Goal: Communication & Community: Answer question/provide support

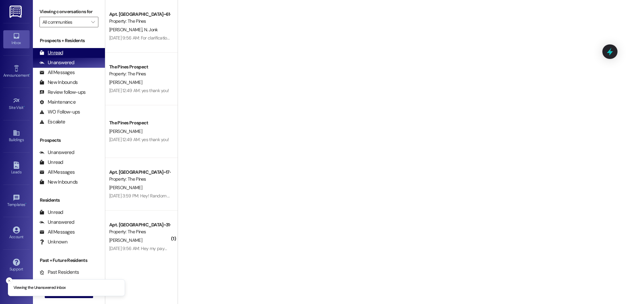
click at [66, 54] on div "Unread (0)" at bounding box center [69, 53] width 72 height 10
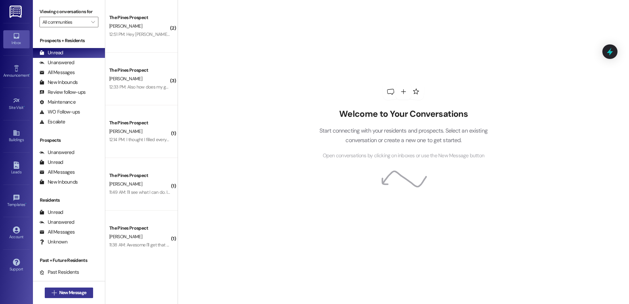
click at [61, 290] on span "New Message" at bounding box center [72, 292] width 27 height 7
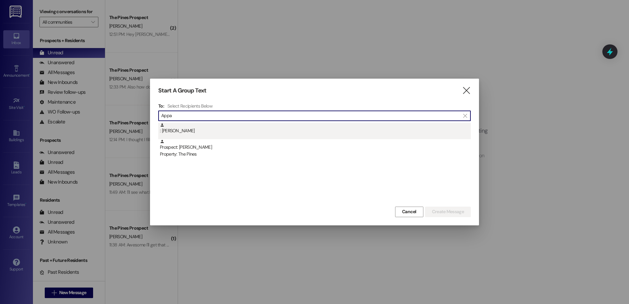
type input "Appa"
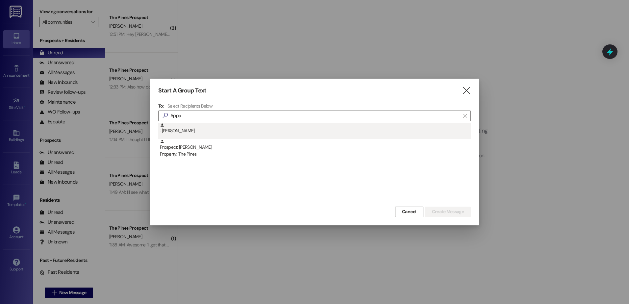
click at [203, 131] on div ": Leihaopam Leisan" at bounding box center [315, 129] width 311 height 12
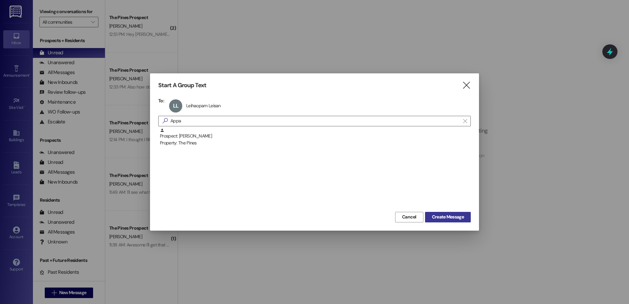
click at [449, 214] on span "Create Message" at bounding box center [448, 216] width 32 height 7
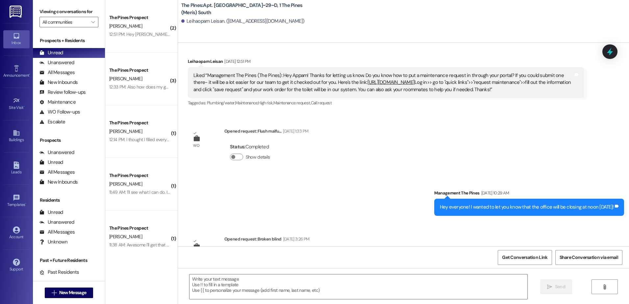
scroll to position [7621, 0]
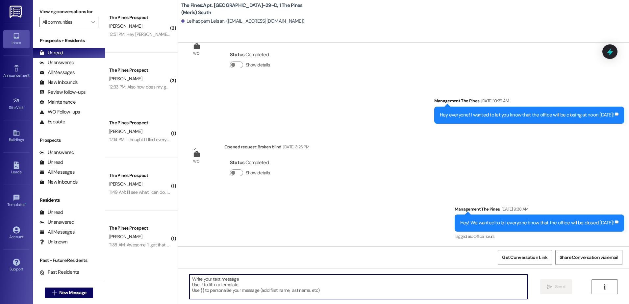
click at [275, 286] on textarea at bounding box center [357, 286] width 337 height 25
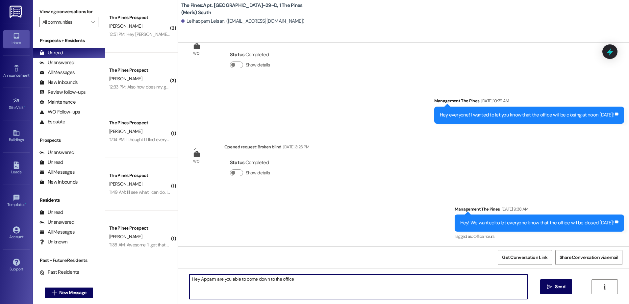
type textarea "Hey Appam, are you able to come down to the office?"
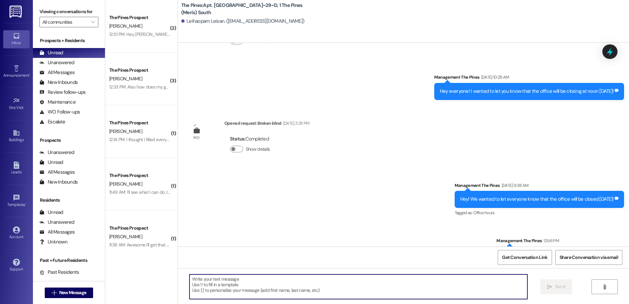
scroll to position [7667, 0]
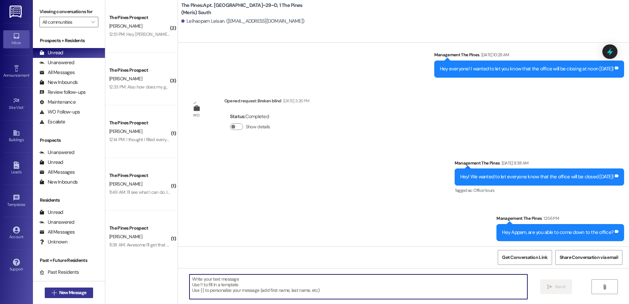
click at [59, 292] on span "New Message" at bounding box center [72, 292] width 27 height 7
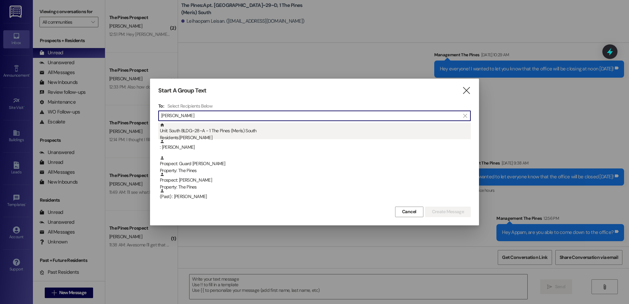
type input "mitchel"
click at [219, 135] on div "Residents: Mitchell Harmon" at bounding box center [315, 137] width 311 height 7
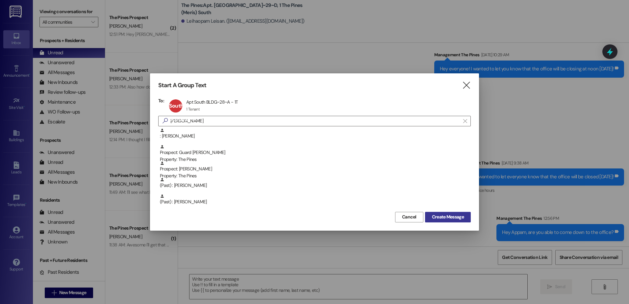
click at [450, 220] on span "Create Message" at bounding box center [448, 216] width 32 height 7
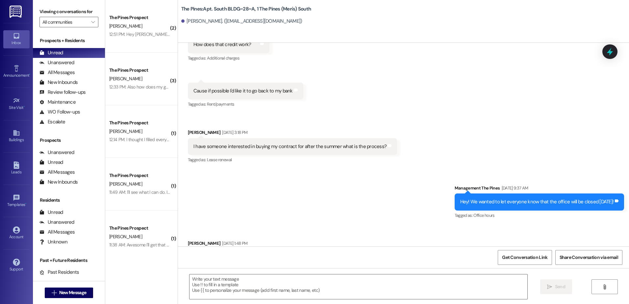
scroll to position [4698, 0]
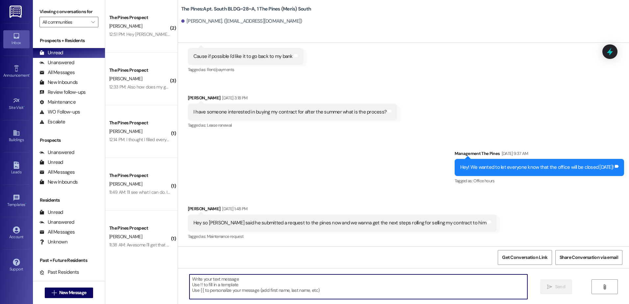
click at [258, 284] on textarea at bounding box center [357, 286] width 337 height 25
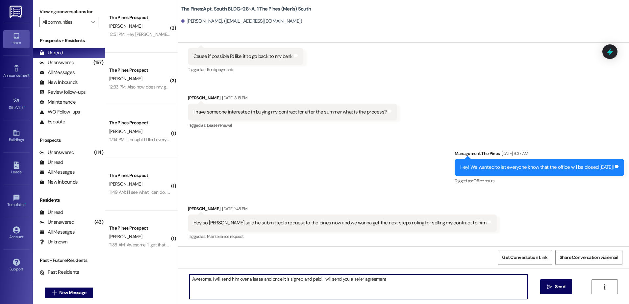
type textarea "Awesome, I will send him over a lease and once it is signed and paid, I will se…"
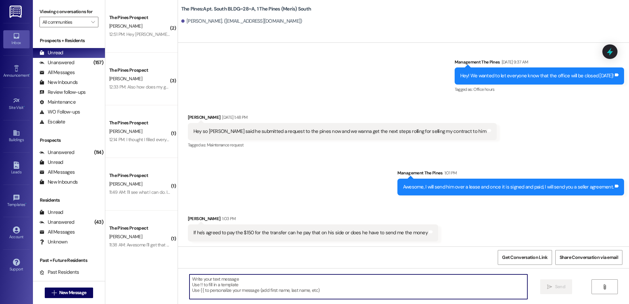
scroll to position [4790, 0]
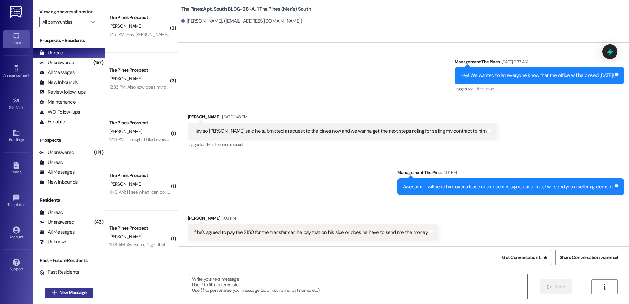
click at [58, 295] on span "New Message" at bounding box center [73, 292] width 30 height 7
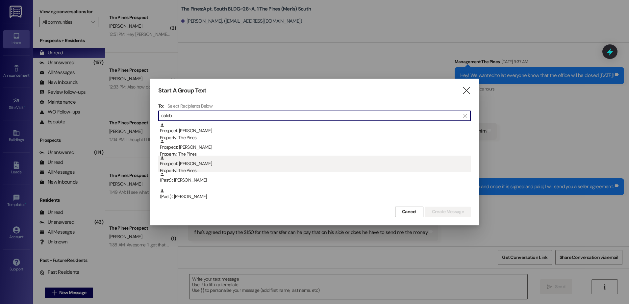
type input "caleb"
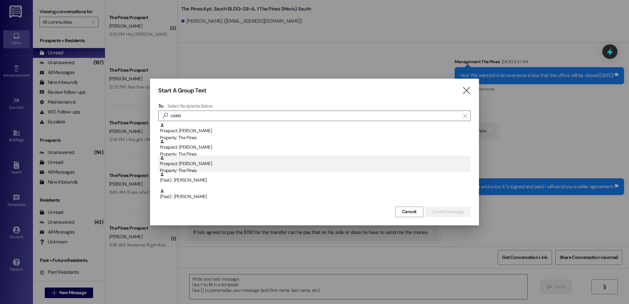
click at [240, 167] on div "Property: The Pines" at bounding box center [315, 170] width 311 height 7
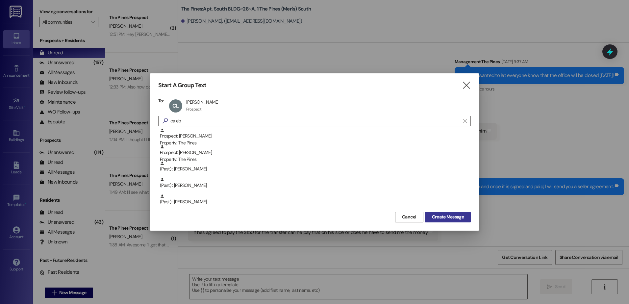
click at [443, 217] on span "Create Message" at bounding box center [448, 216] width 32 height 7
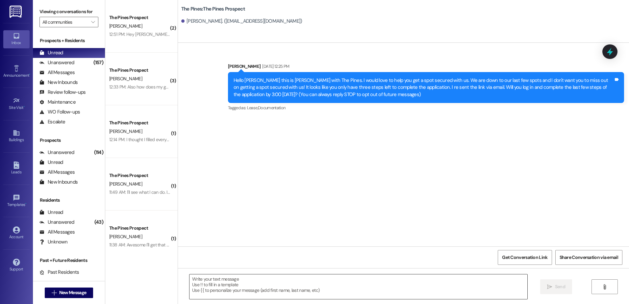
click at [227, 279] on textarea at bounding box center [357, 286] width 337 height 25
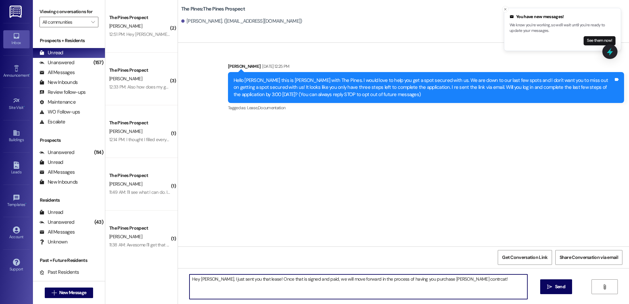
drag, startPoint x: 474, startPoint y: 279, endPoint x: 95, endPoint y: 280, distance: 378.5
click at [95, 280] on div "Viewing conversations for All communities  Prospects + Residents Unread (0) Un…" at bounding box center [331, 152] width 596 height 304
type textarea "Hey Caleb, I just sent you that lease! Once that is signed and paid, we will mo…"
click at [555, 283] on span "Send" at bounding box center [560, 286] width 10 height 7
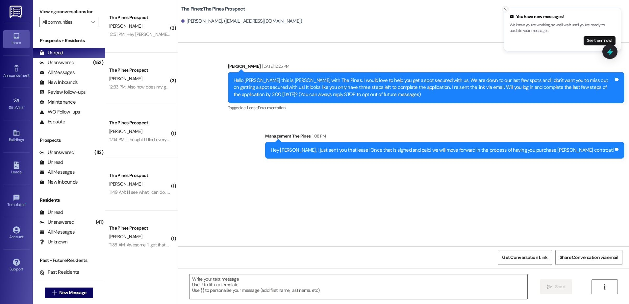
click at [506, 9] on icon "Close toast" at bounding box center [505, 9] width 4 height 4
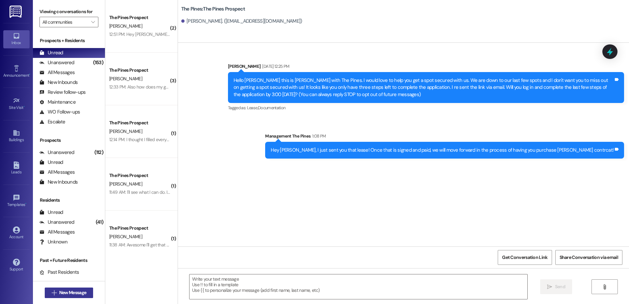
click at [76, 291] on span "New Message" at bounding box center [72, 292] width 27 height 7
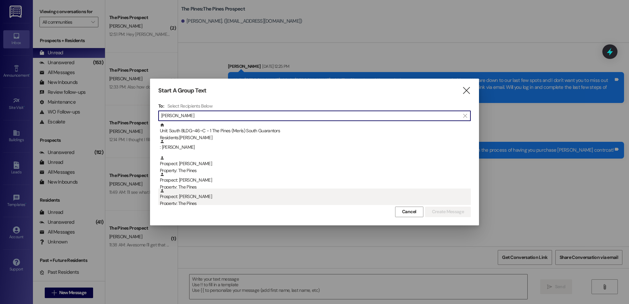
type input "jennifer"
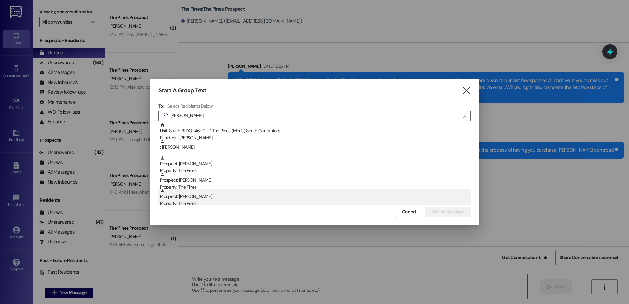
click at [201, 201] on div "Property: The Pines" at bounding box center [315, 203] width 311 height 7
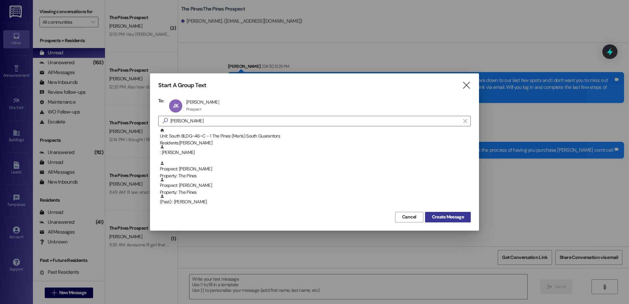
click at [446, 218] on span "Create Message" at bounding box center [448, 216] width 32 height 7
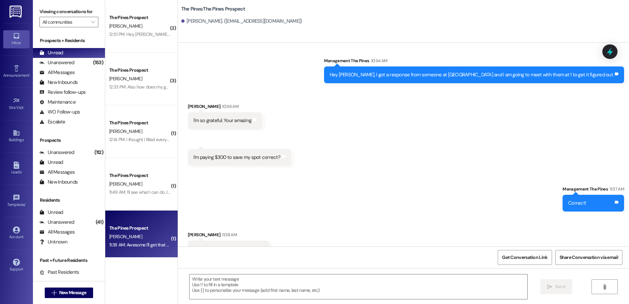
scroll to position [450, 0]
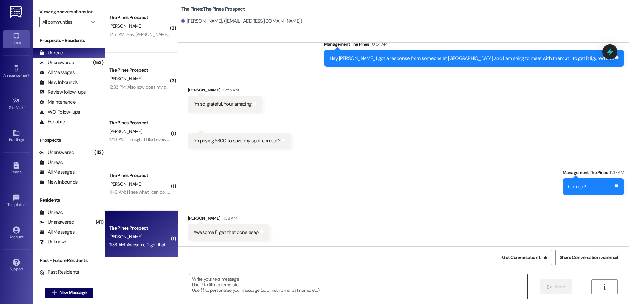
click at [230, 282] on textarea at bounding box center [357, 286] width 337 height 25
paste textarea "[URL][DOMAIN_NAME]"
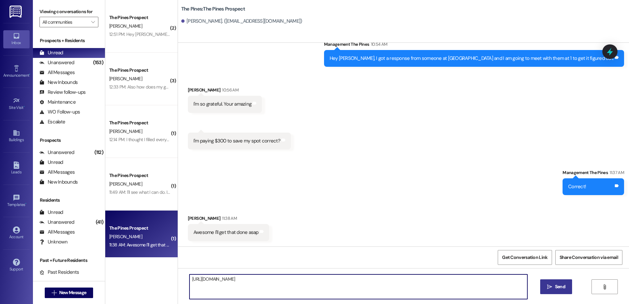
type textarea "[URL][DOMAIN_NAME]"
click at [550, 287] on icon "" at bounding box center [549, 286] width 5 height 5
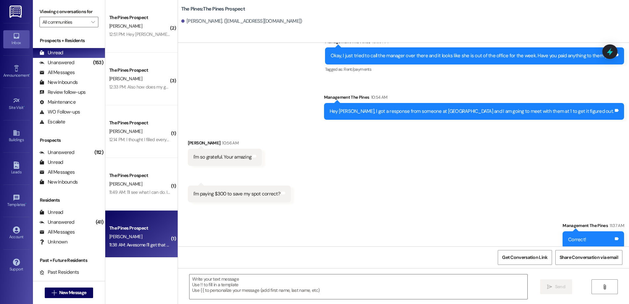
scroll to position [495, 0]
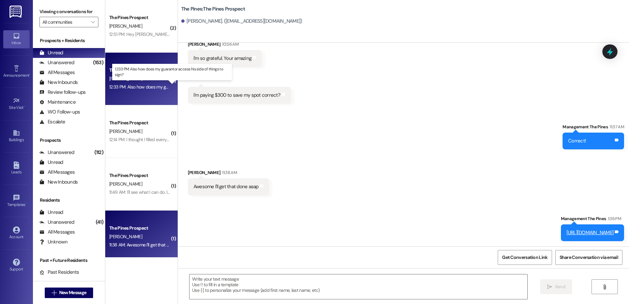
click at [138, 88] on div "12:33 PM: Also how does my guarantor access his side of things to sign? 12:33 P…" at bounding box center [177, 87] width 136 height 6
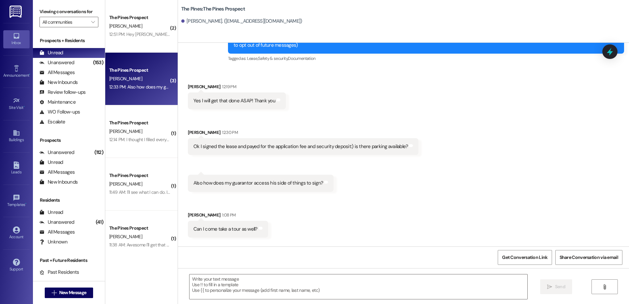
scroll to position [82, 0]
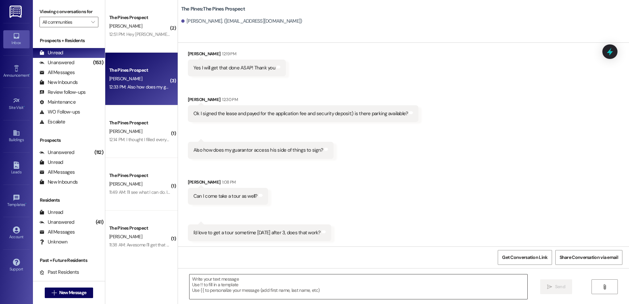
click at [277, 279] on textarea at bounding box center [357, 286] width 337 height 25
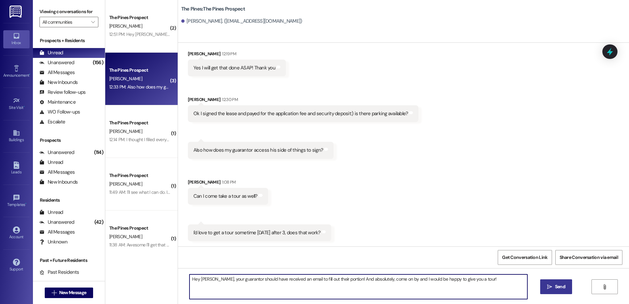
type textarea "Hey Hannah, your guarantor should have received an email to fill out their port…"
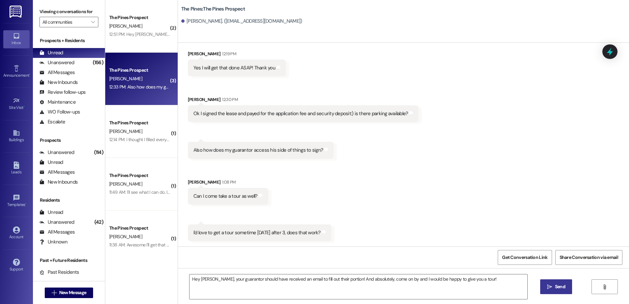
click at [558, 282] on button " Send" at bounding box center [556, 286] width 32 height 15
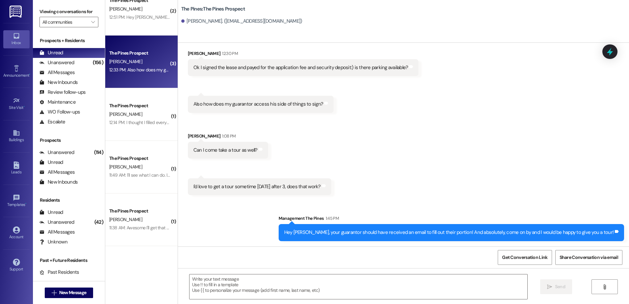
scroll to position [33, 0]
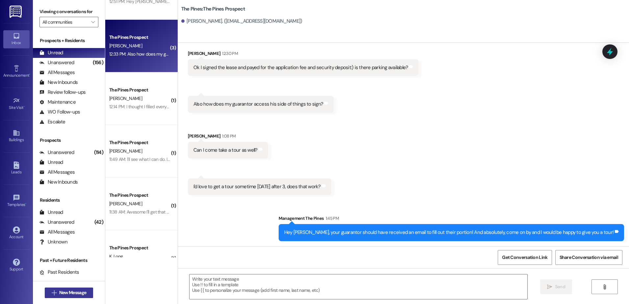
click at [59, 290] on span "New Message" at bounding box center [72, 292] width 27 height 7
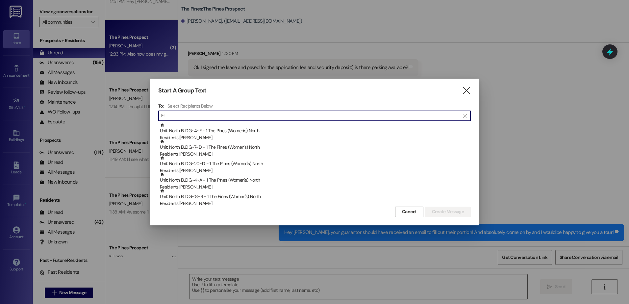
type input "E"
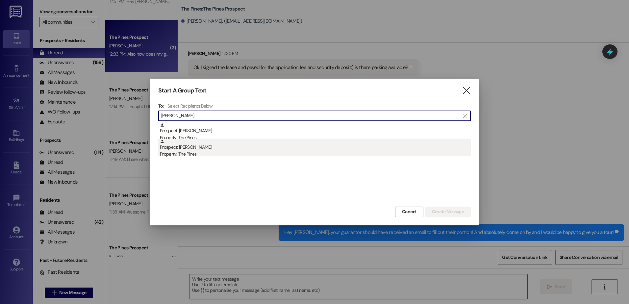
type input "Crawford"
click at [206, 151] on div "Property: The Pines" at bounding box center [315, 154] width 311 height 7
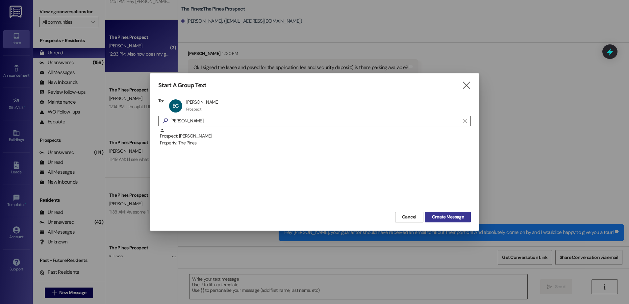
click at [461, 218] on span "Create Message" at bounding box center [448, 216] width 32 height 7
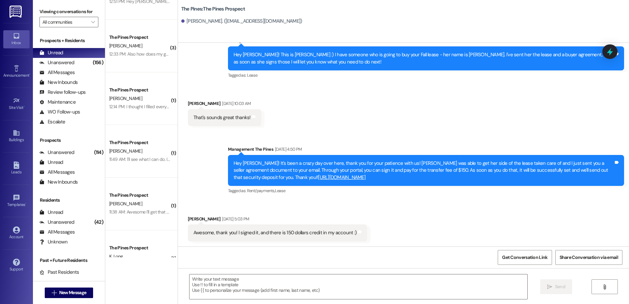
scroll to position [571, 0]
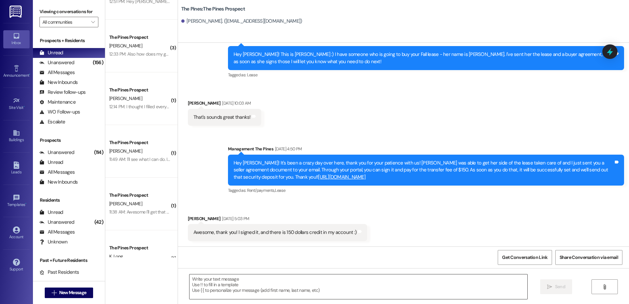
click at [280, 288] on textarea at bounding box center [357, 286] width 337 height 25
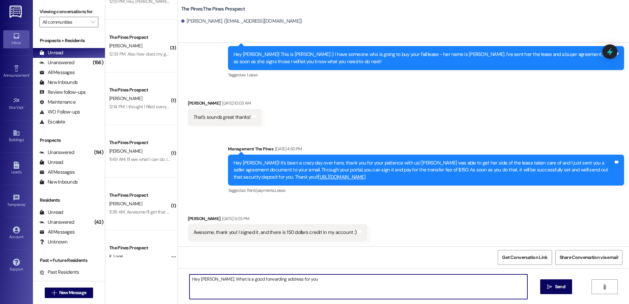
type textarea "Hey [PERSON_NAME], What is a good forwarding address for you?"
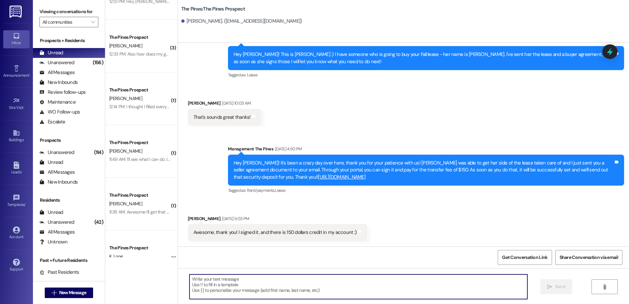
scroll to position [570, 0]
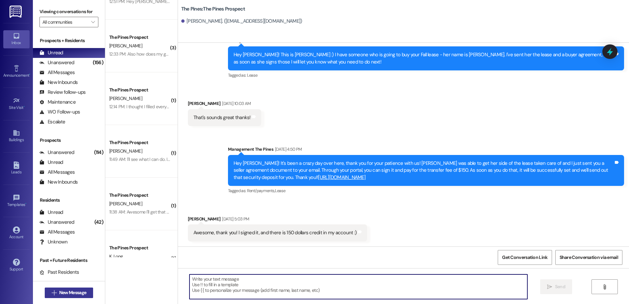
click at [59, 295] on span "New Message" at bounding box center [72, 292] width 27 height 7
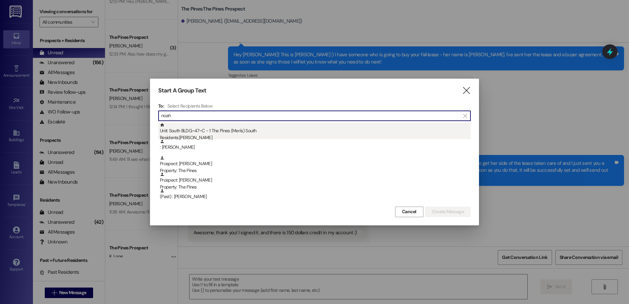
type input "noah"
click at [263, 132] on div "Unit: South BLDG~47~C - 1 The Pines (Men's) South Residents: Noah Goldman" at bounding box center [315, 132] width 311 height 19
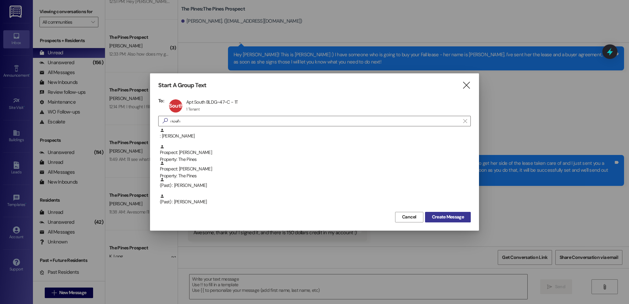
click at [438, 212] on button "Create Message" at bounding box center [448, 217] width 46 height 11
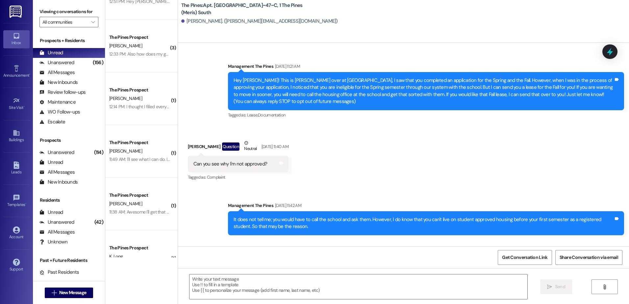
scroll to position [8707, 0]
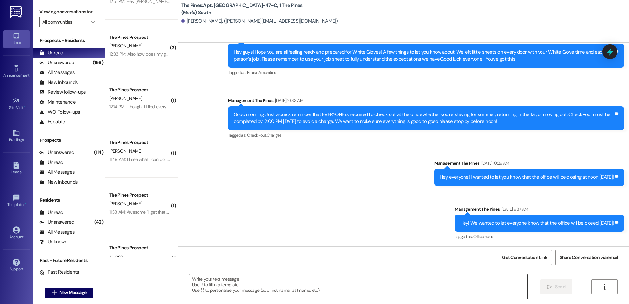
click at [286, 287] on textarea at bounding box center [357, 286] width 337 height 25
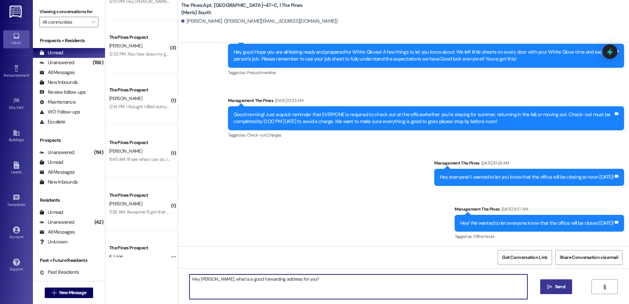
type textarea "Hey Noah, what is a good forwarding address for you?"
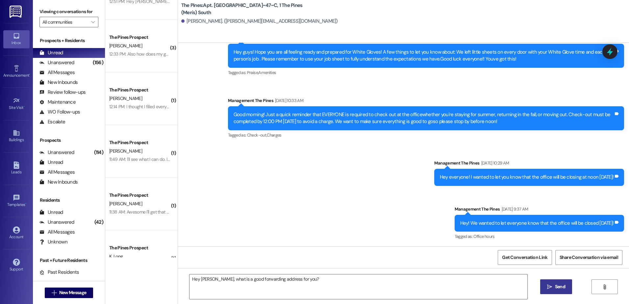
click at [554, 287] on span "Send" at bounding box center [560, 286] width 13 height 7
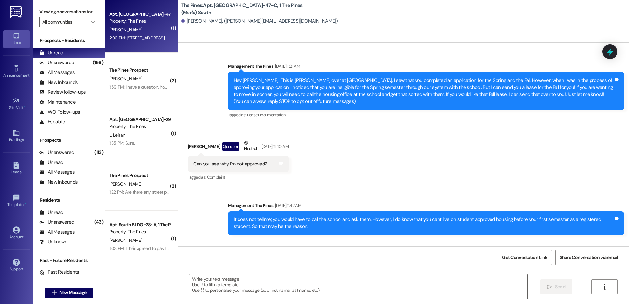
scroll to position [8799, 0]
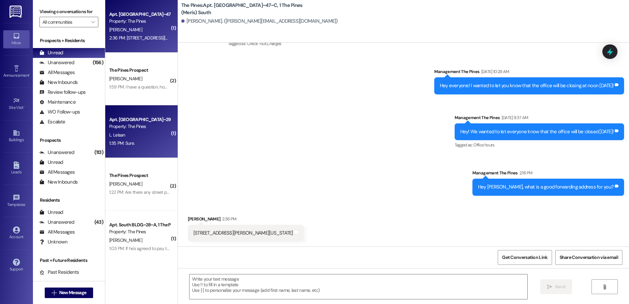
click at [132, 141] on div "1:35 PM: Sure. 1:35 PM: Sure." at bounding box center [140, 143] width 62 height 8
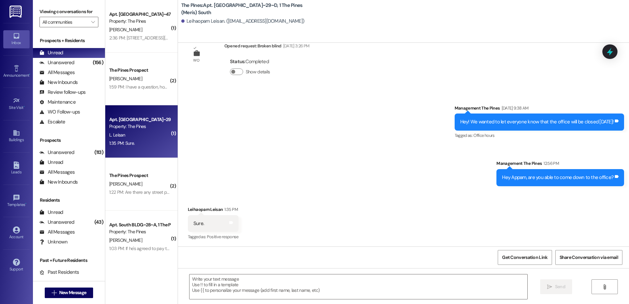
scroll to position [7722, 0]
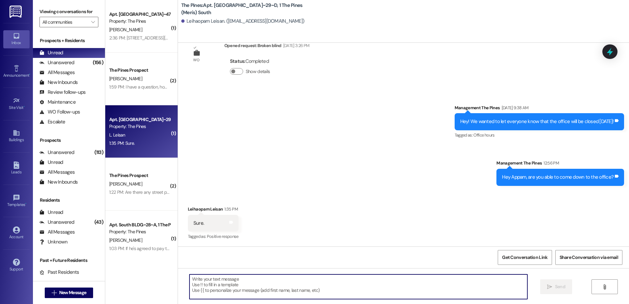
click at [220, 283] on textarea at bounding box center [357, 286] width 337 height 25
click at [252, 286] on textarea at bounding box center [357, 286] width 337 height 25
click at [241, 279] on textarea at bounding box center [357, 286] width 337 height 25
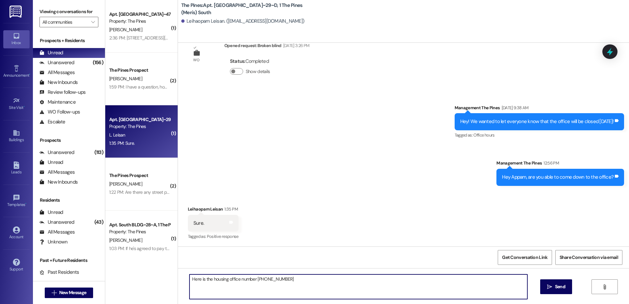
type textarea "Here is the housing office number 208-496-9220"
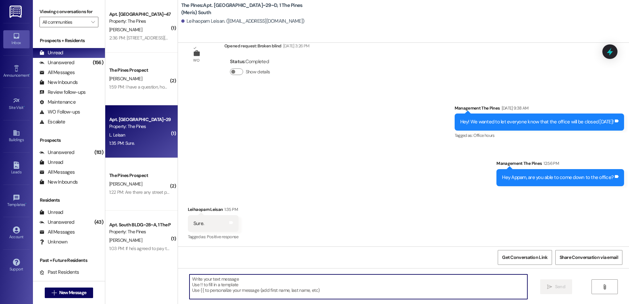
scroll to position [7769, 0]
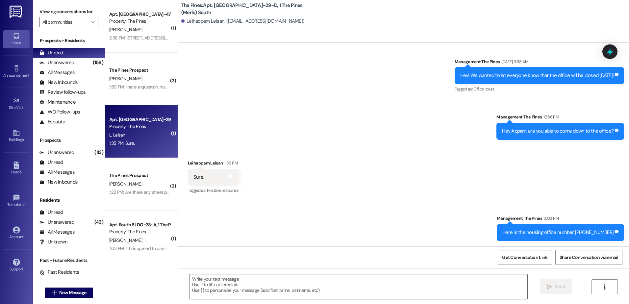
click at [320, 90] on div "Announcement, sent via SMS Management The Pines Aug 07, 2025 at 9:38 AM Hey! We…" at bounding box center [403, 93] width 451 height 101
click at [59, 293] on span "New Message" at bounding box center [72, 292] width 27 height 7
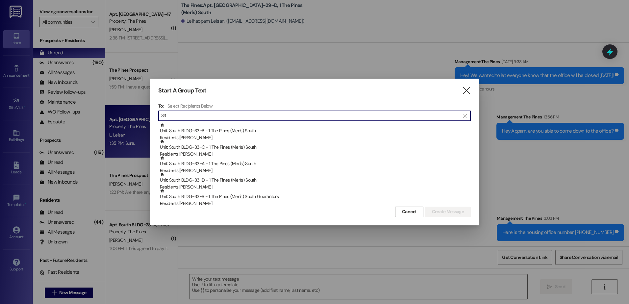
type input "3"
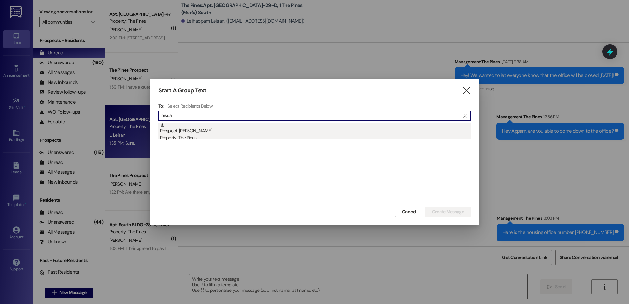
type input "msiza"
click at [224, 133] on div "Prospect: Elethukhaya Msiza Property: The Pines" at bounding box center [315, 132] width 311 height 19
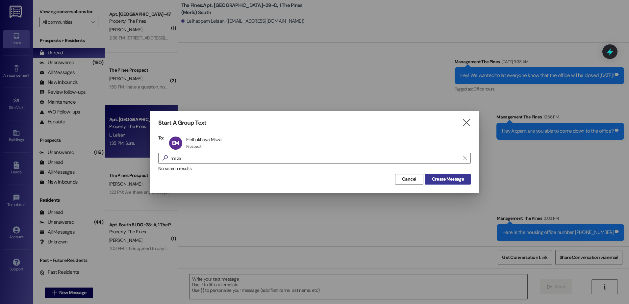
click at [437, 176] on span "Create Message" at bounding box center [448, 179] width 32 height 7
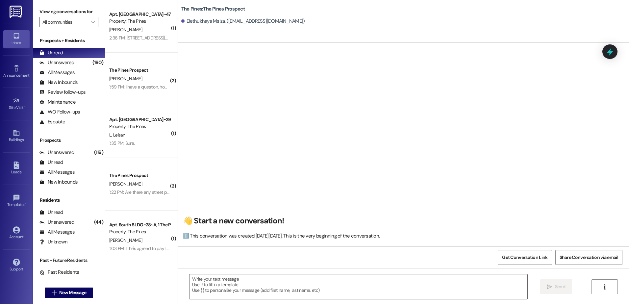
scroll to position [0, 0]
click at [221, 280] on textarea at bounding box center [357, 286] width 337 height 25
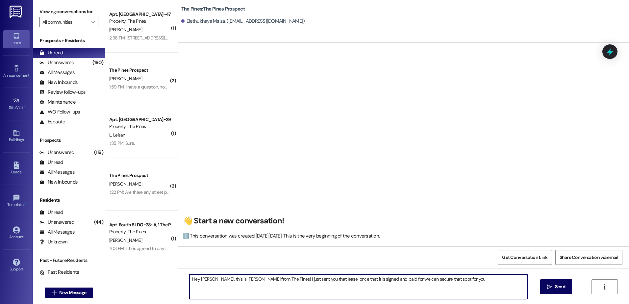
type textarea "Hey Elethukhaya, this is Andrew from The Pines! I just sent you that lease, onc…"
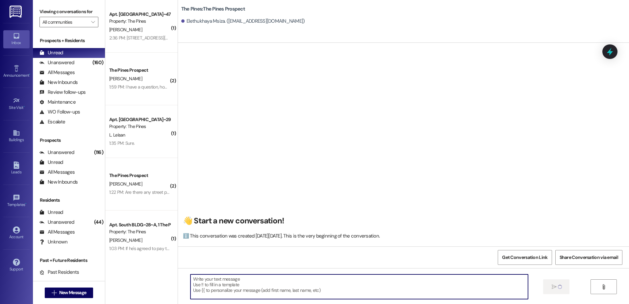
scroll to position [0, 0]
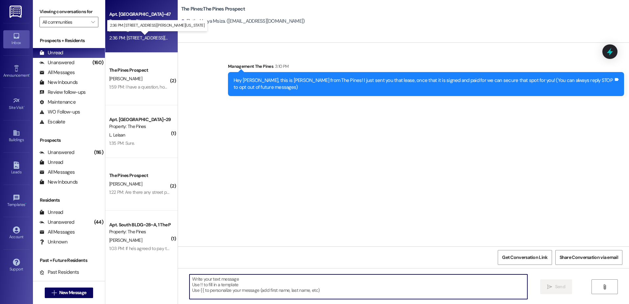
click at [140, 36] on div "2:36 PM: 320 N 4440 E, Rigby, Idaho 83442 2:36 PM: 320 N 4440 E, Rigby, Idaho 8…" at bounding box center [163, 38] width 109 height 6
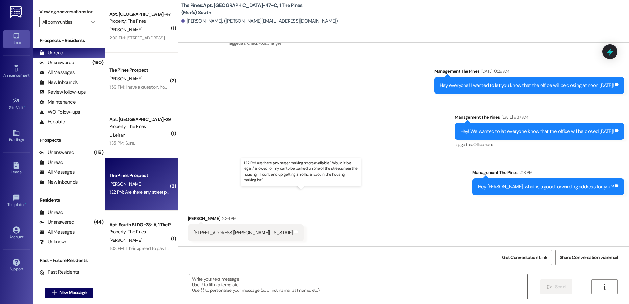
scroll to position [91, 0]
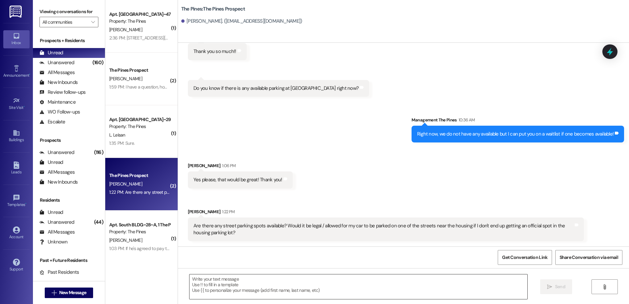
click at [243, 293] on textarea at bounding box center [357, 286] width 337 height 25
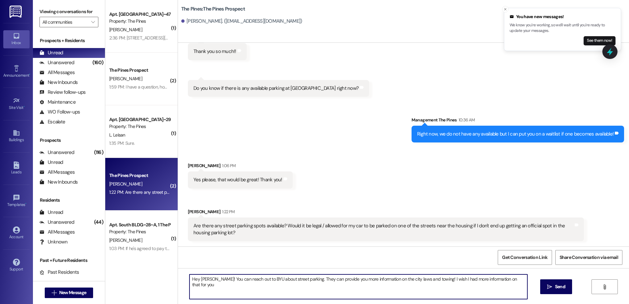
type textarea "Hey Mackenzie! You can reach out to BYU about street parking. They can provide …"
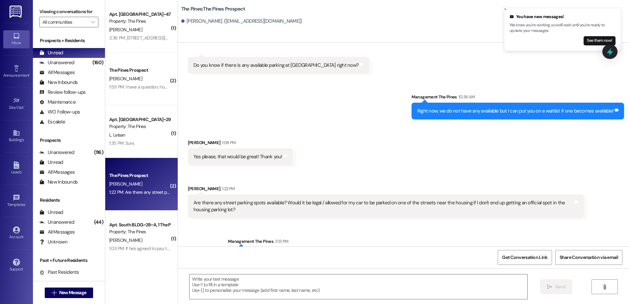
scroll to position [137, 0]
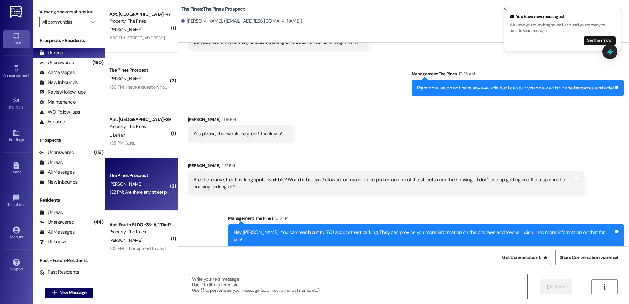
click at [505, 9] on icon "Close toast" at bounding box center [505, 9] width 4 height 4
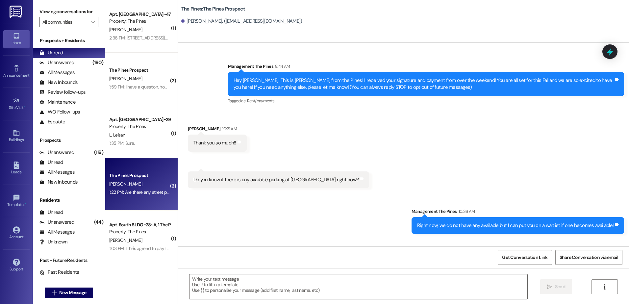
scroll to position [91, 0]
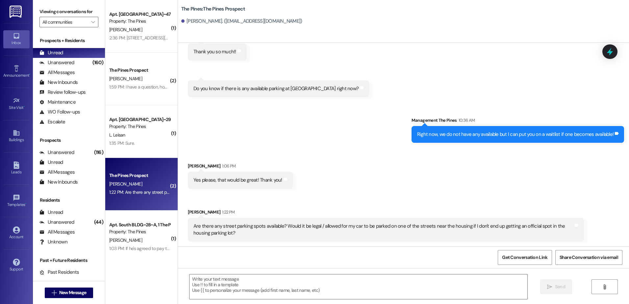
click at [419, 31] on div "The Pines: The Pines Prospect Mackenzie Palmer. (mackyblue@icloud.com)" at bounding box center [403, 21] width 451 height 43
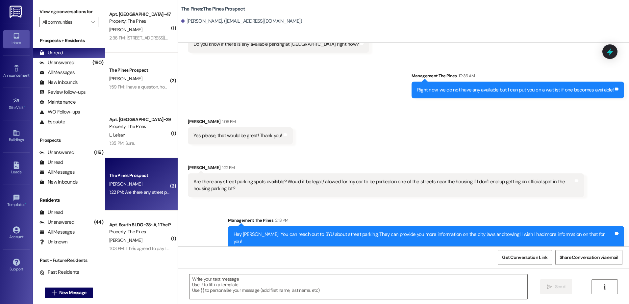
scroll to position [137, 0]
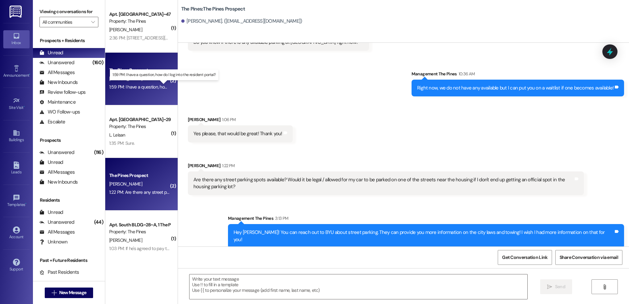
click at [132, 87] on div "1:59 PM: I have a question, how do I log into the resident portal? 1:59 PM: I h…" at bounding box center [169, 87] width 120 height 6
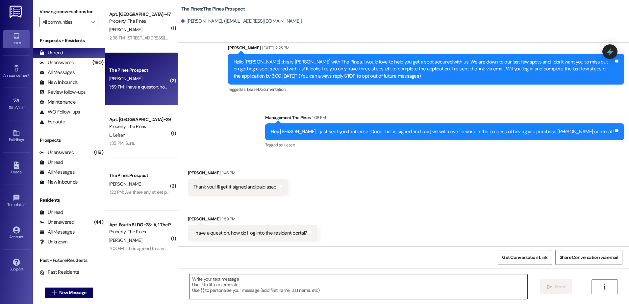
scroll to position [19, 0]
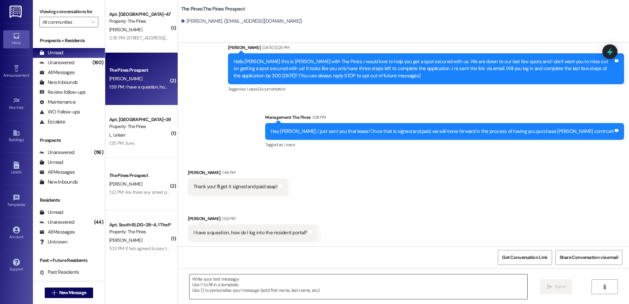
click at [253, 279] on textarea at bounding box center [357, 286] width 337 height 25
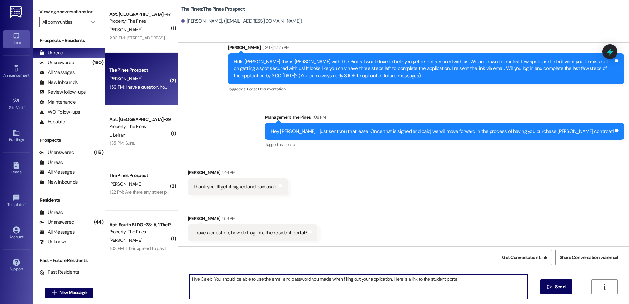
click at [439, 280] on textarea "Hye Caleb! You should be able to use the email and password you made when filli…" at bounding box center [357, 286] width 337 height 25
click at [462, 282] on textarea "Hye Caleb! You should be able to use the email and password you made when filli…" at bounding box center [357, 286] width 337 height 25
click at [472, 283] on textarea "Hye Caleb! You should be able to use the email and password you made when filli…" at bounding box center [357, 286] width 337 height 25
paste textarea "[URL][DOMAIN_NAME]"
type textarea "Hye Caleb! You should be able to use the email and password you made when filli…"
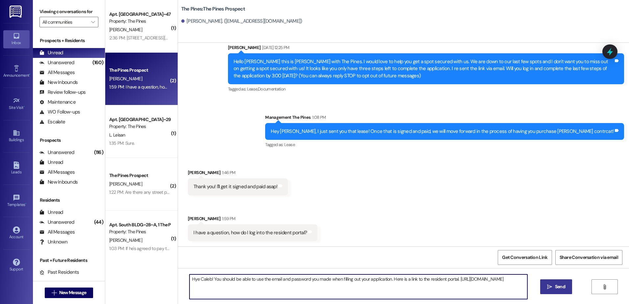
click at [555, 289] on span "Send" at bounding box center [560, 286] width 10 height 7
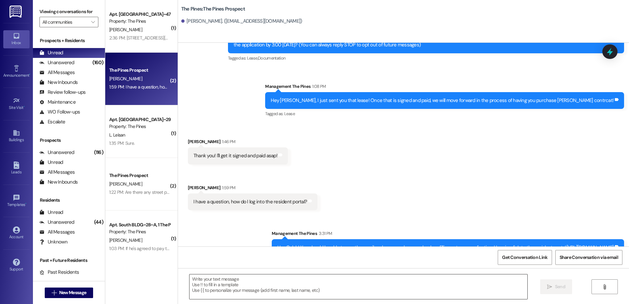
scroll to position [64, 0]
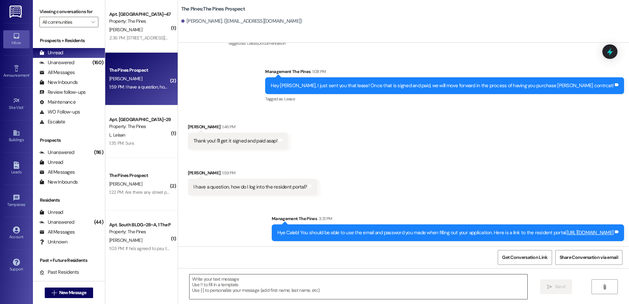
click at [250, 280] on textarea at bounding box center [357, 286] width 337 height 25
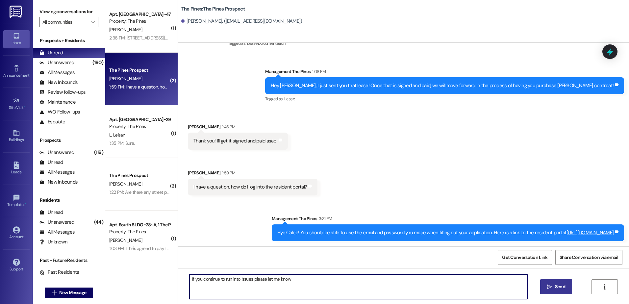
type textarea "If you continue to run into issues please let me know!"
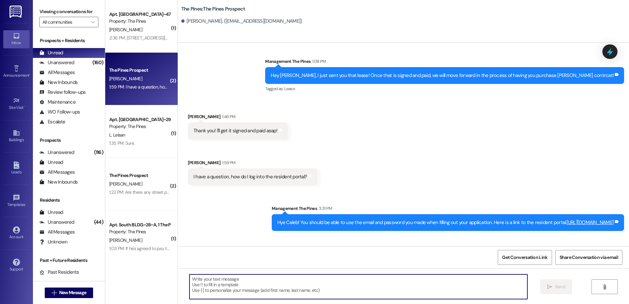
scroll to position [111, 0]
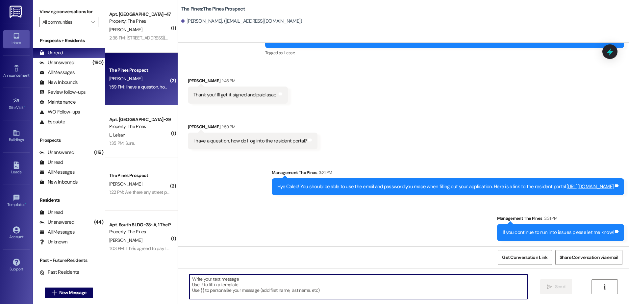
click at [439, 223] on div "Sent via SMS Management The Pines 3:31 PM Hye Caleb! You should be able to use …" at bounding box center [403, 200] width 451 height 92
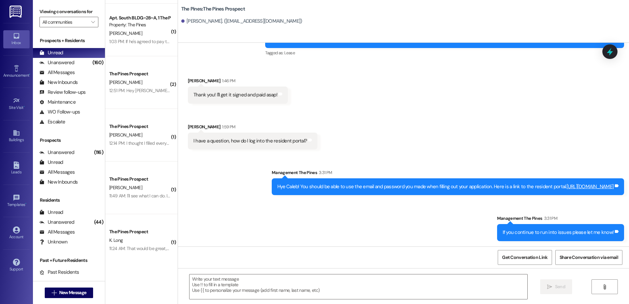
scroll to position [230, 0]
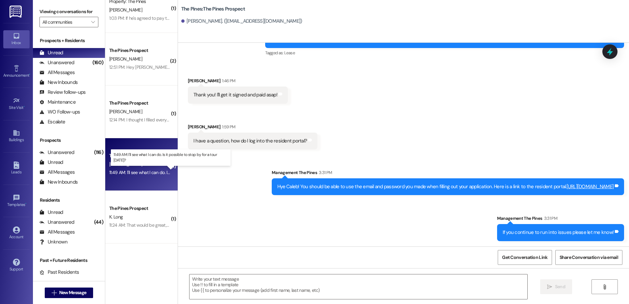
click at [136, 172] on div "11:49 AM: I'll see what I can do. Is it possible to stop by for a tour today? 1…" at bounding box center [176, 172] width 135 height 6
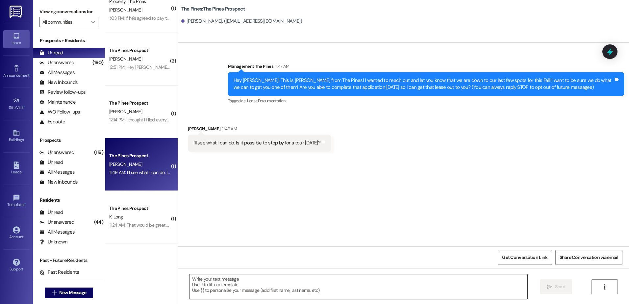
click at [275, 281] on textarea at bounding box center [357, 286] width 337 height 25
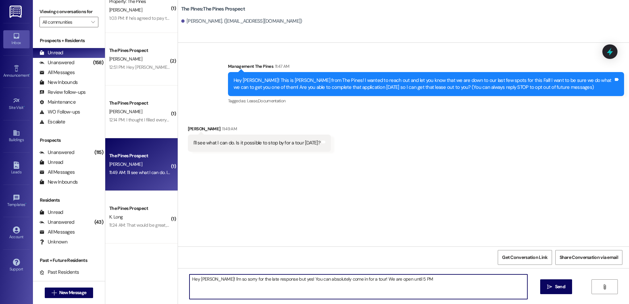
type textarea "Hey Cameron! I'm so sorry for the late response but yes! You can absolutely com…"
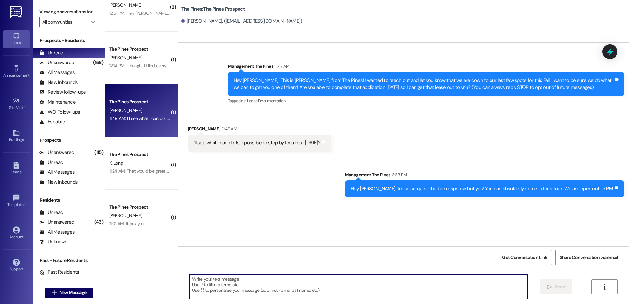
scroll to position [296, 0]
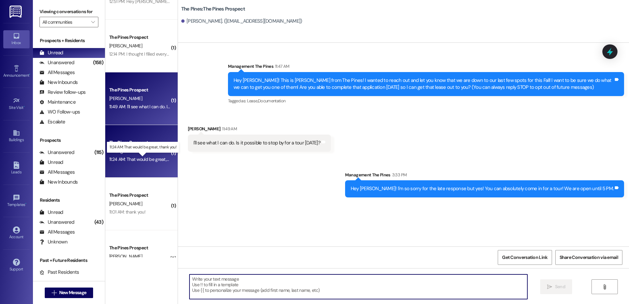
click at [136, 160] on div "11:24 AM: That would be great, thank you! 11:24 AM: That would be great, thank …" at bounding box center [148, 159] width 78 height 6
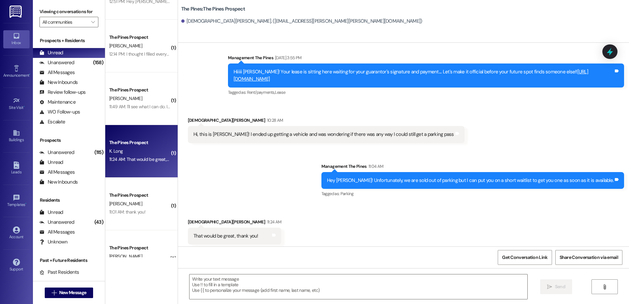
scroll to position [177, 0]
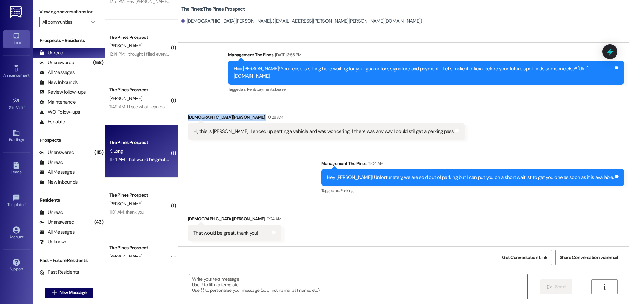
drag, startPoint x: 206, startPoint y: 118, endPoint x: 178, endPoint y: 118, distance: 27.6
click at [183, 118] on div "Received via SMS Kristen Long 10:28 AM Hi, this is Kristen Long! I ended up get…" at bounding box center [326, 127] width 286 height 36
copy div "Kristen Long"
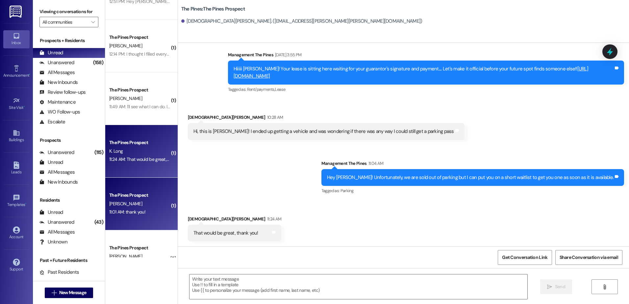
click at [129, 207] on div "A. knorpp" at bounding box center [140, 204] width 62 height 8
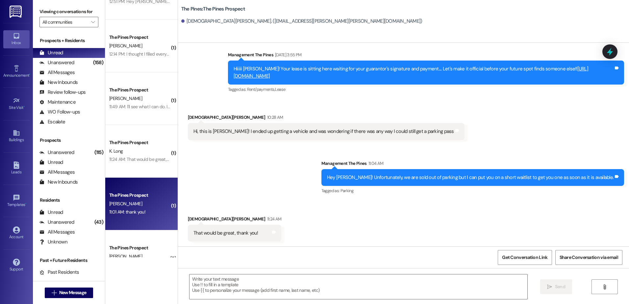
scroll to position [0, 0]
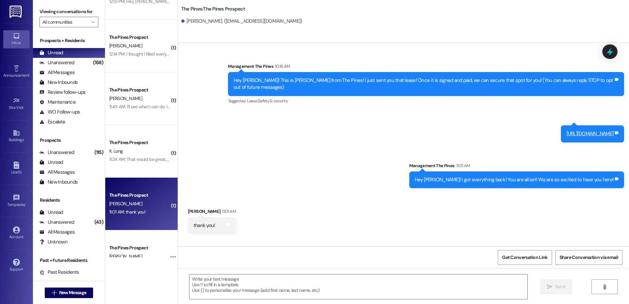
click at [193, 193] on div "( 2 ) The Pines Prospect M. Palmer 1:22 PM: Are there any street parking spots …" at bounding box center [367, 152] width 524 height 304
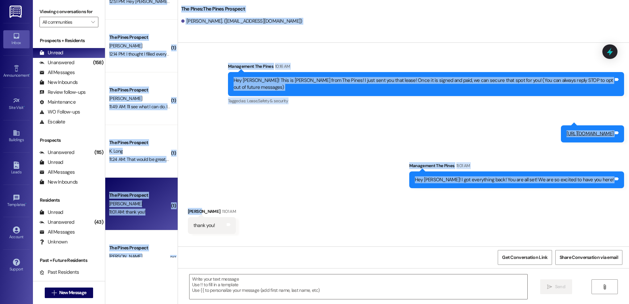
scroll to position [297, 0]
click at [270, 152] on div "Sent via SMS Management The Pines 10:16 AM Hey Alisha! This is Andrew from The …" at bounding box center [403, 120] width 451 height 145
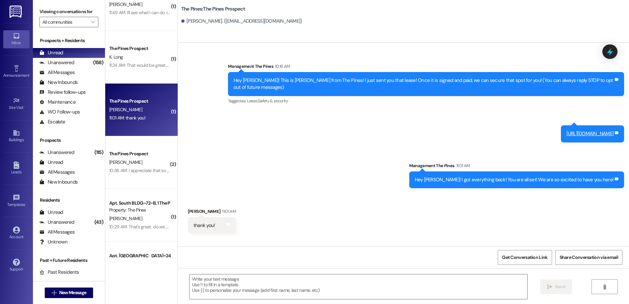
scroll to position [461, 0]
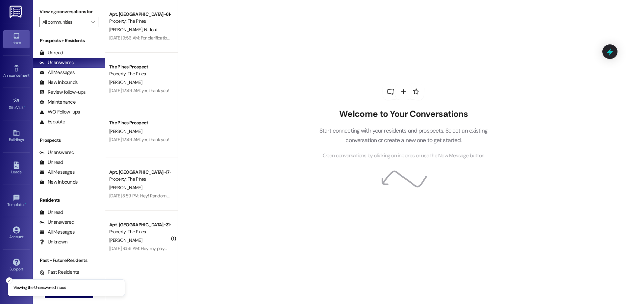
scroll to position [66, 0]
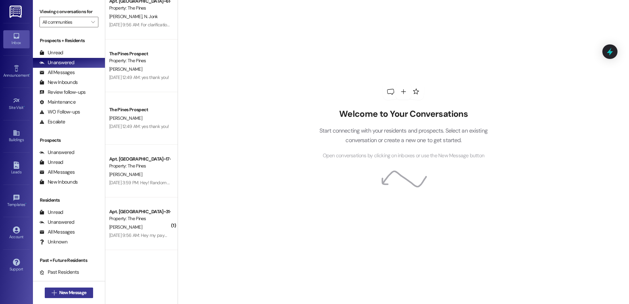
click at [68, 294] on span "New Message" at bounding box center [72, 292] width 27 height 7
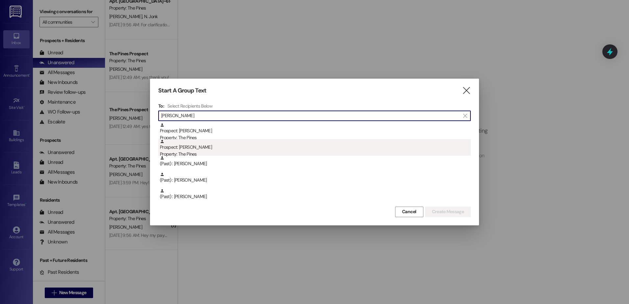
type input "[PERSON_NAME]"
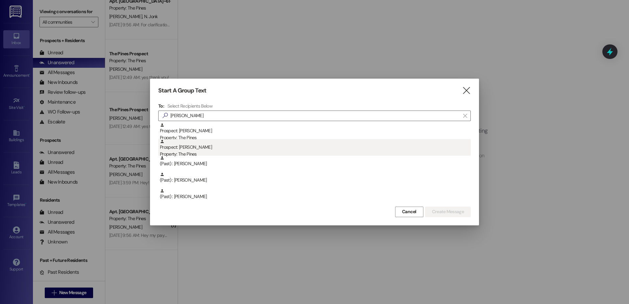
click at [216, 149] on div "Prospect: [PERSON_NAME] Property: The Pines" at bounding box center [315, 148] width 311 height 19
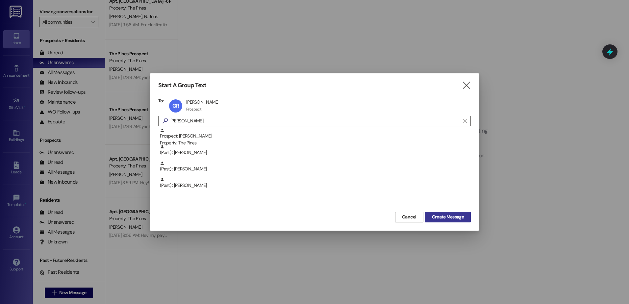
click at [443, 215] on span "Create Message" at bounding box center [448, 216] width 32 height 7
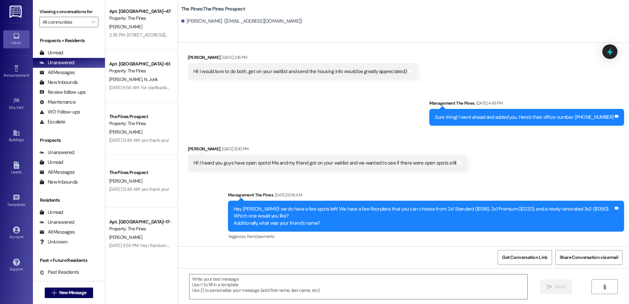
scroll to position [0, 0]
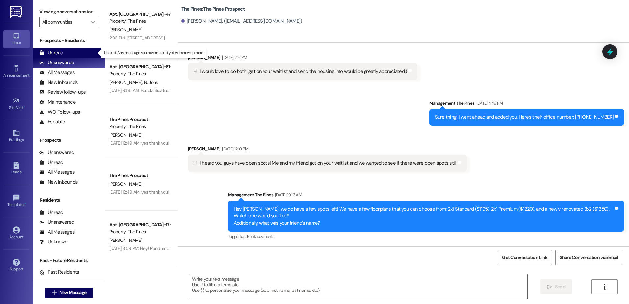
click at [46, 51] on div "Unread" at bounding box center [51, 52] width 24 height 7
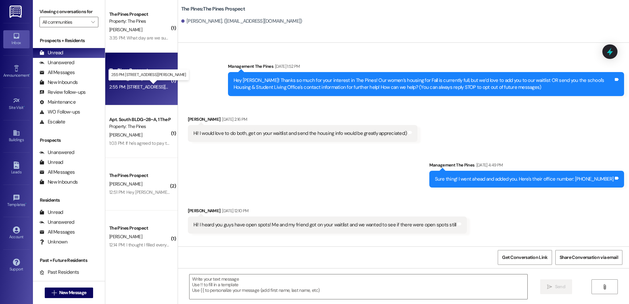
click at [143, 86] on div "2:55 PM: [STREET_ADDRESS][PERSON_NAME] 2:55 PM: [STREET_ADDRESS][PERSON_NAME]" at bounding box center [153, 87] width 88 height 6
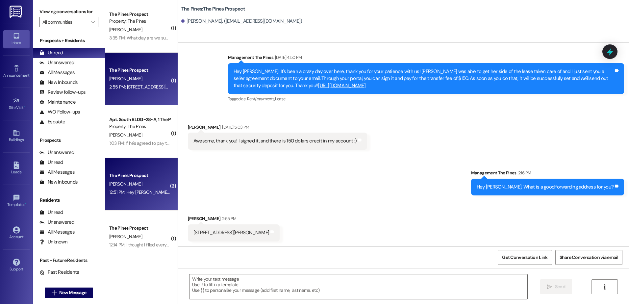
scroll to position [662, 0]
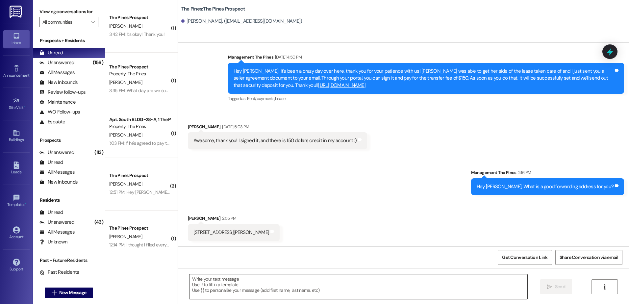
click at [221, 289] on textarea at bounding box center [357, 286] width 337 height 25
